Goal: Navigation & Orientation: Find specific page/section

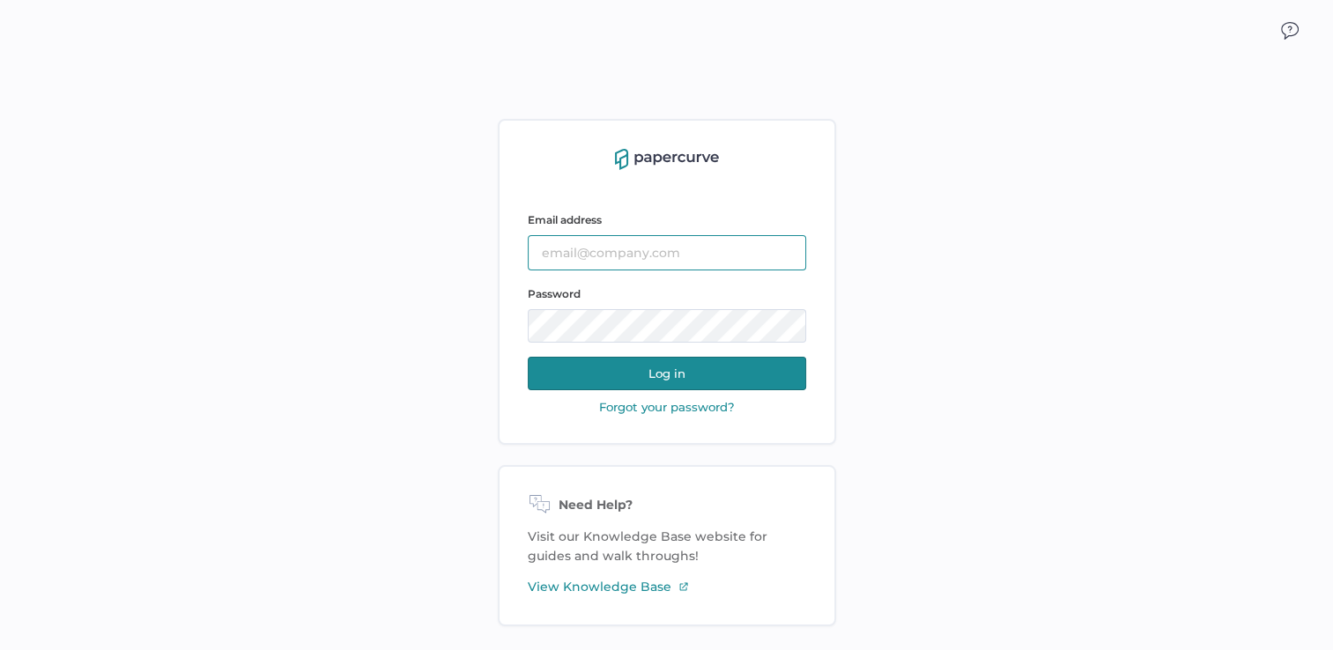
type input "[PERSON_NAME][EMAIL_ADDRESS][PERSON_NAME][DOMAIN_NAME]"
click at [675, 369] on button "Log in" at bounding box center [667, 373] width 278 height 33
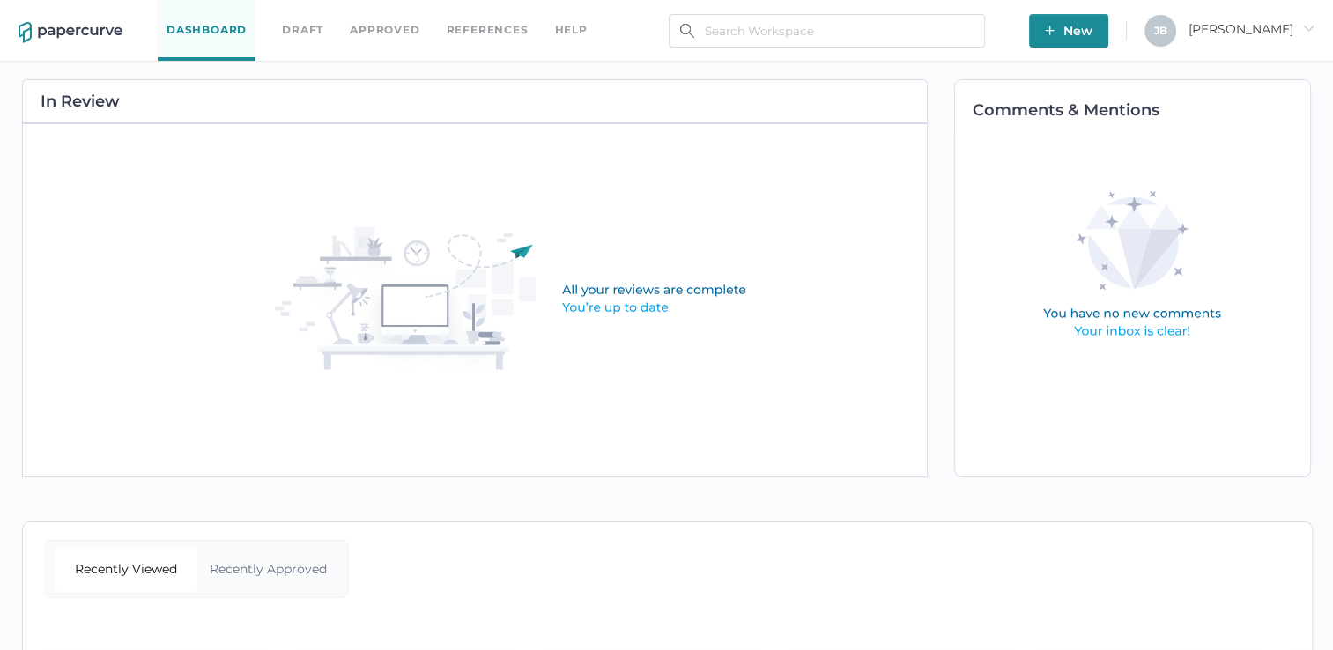
click at [242, 26] on link "Dashboard" at bounding box center [207, 30] width 98 height 61
